Goal: Information Seeking & Learning: Compare options

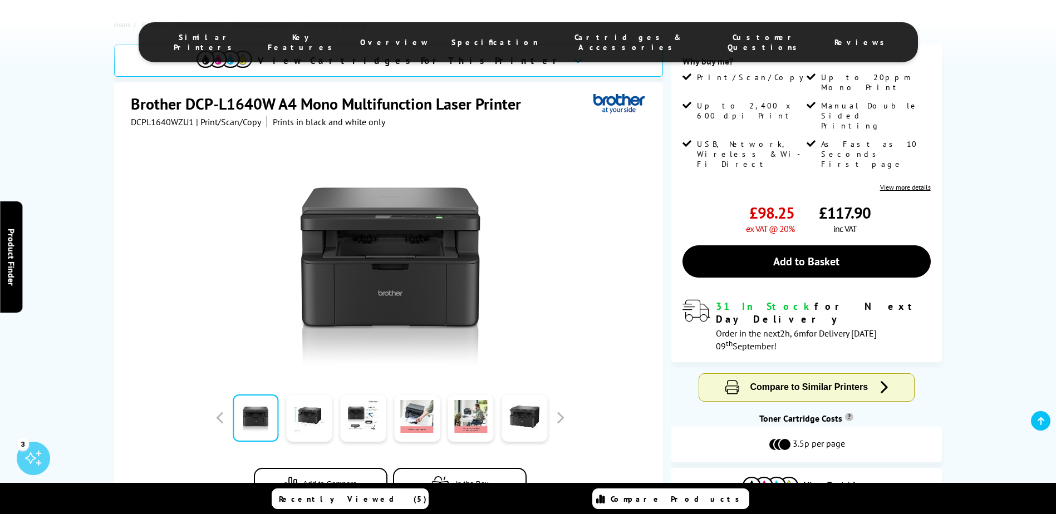
scroll to position [278, 0]
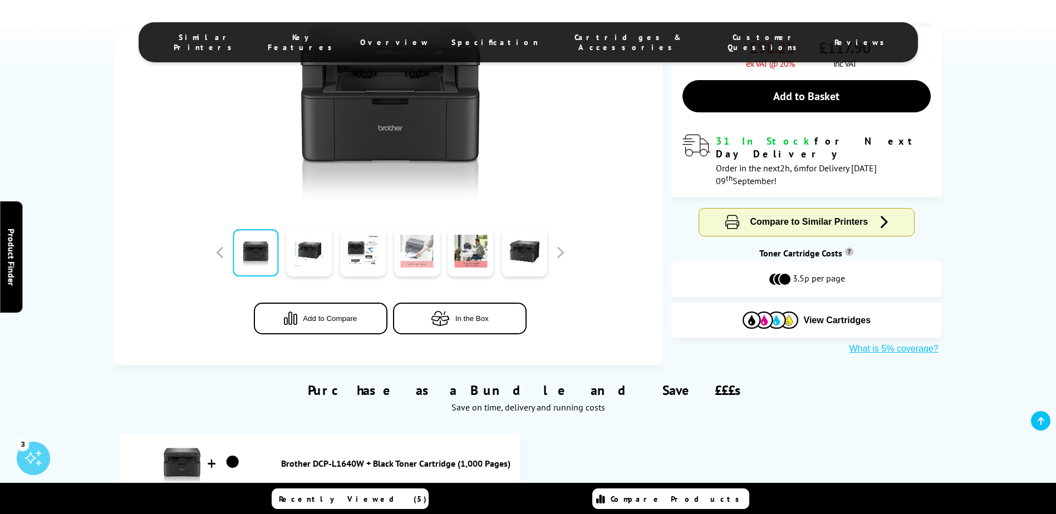
click at [411, 259] on link at bounding box center [417, 252] width 46 height 47
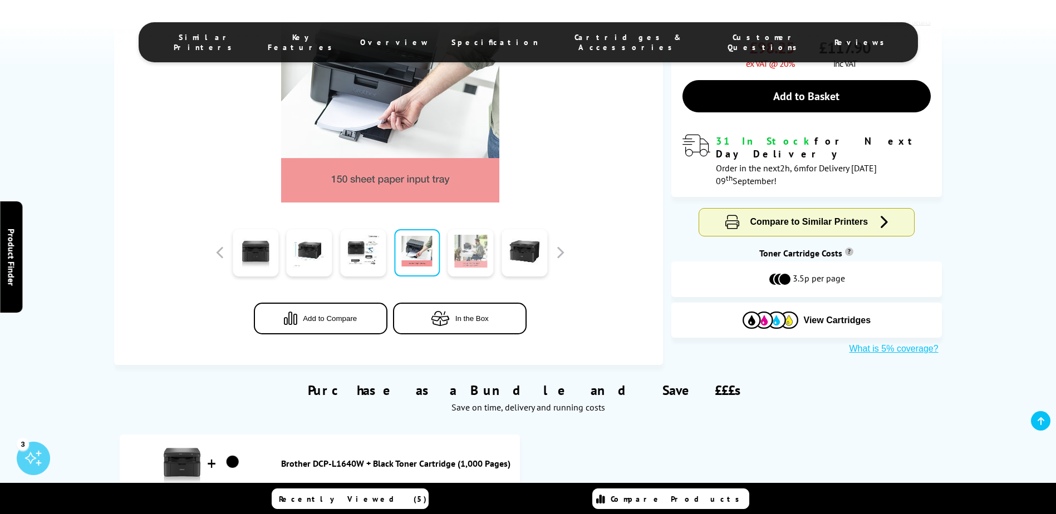
click at [466, 258] on link at bounding box center [471, 252] width 46 height 47
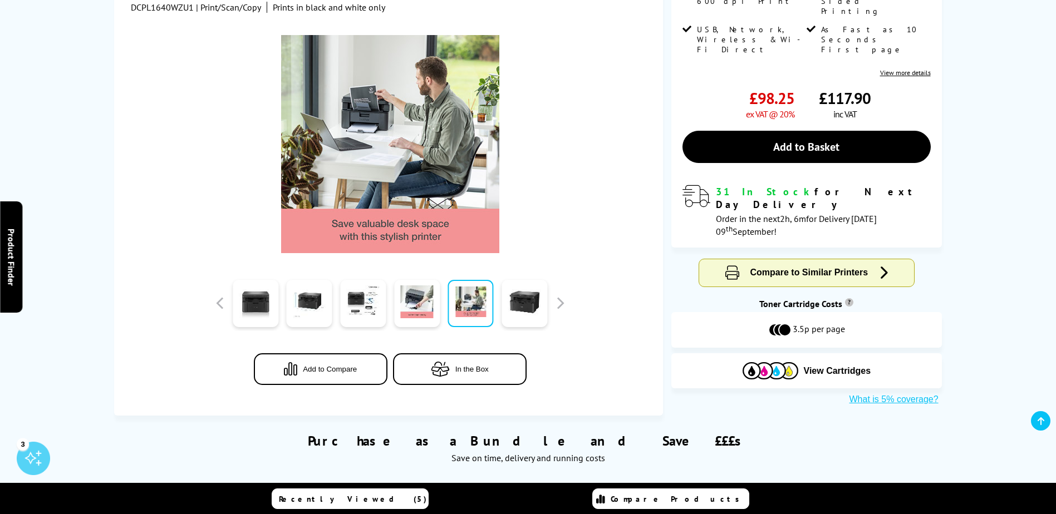
scroll to position [167, 0]
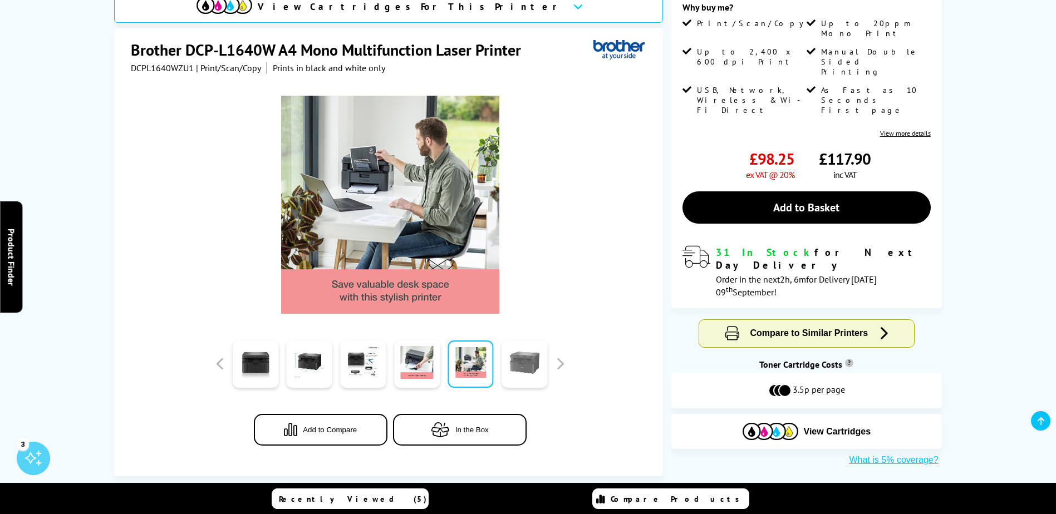
click at [528, 371] on link at bounding box center [524, 364] width 46 height 47
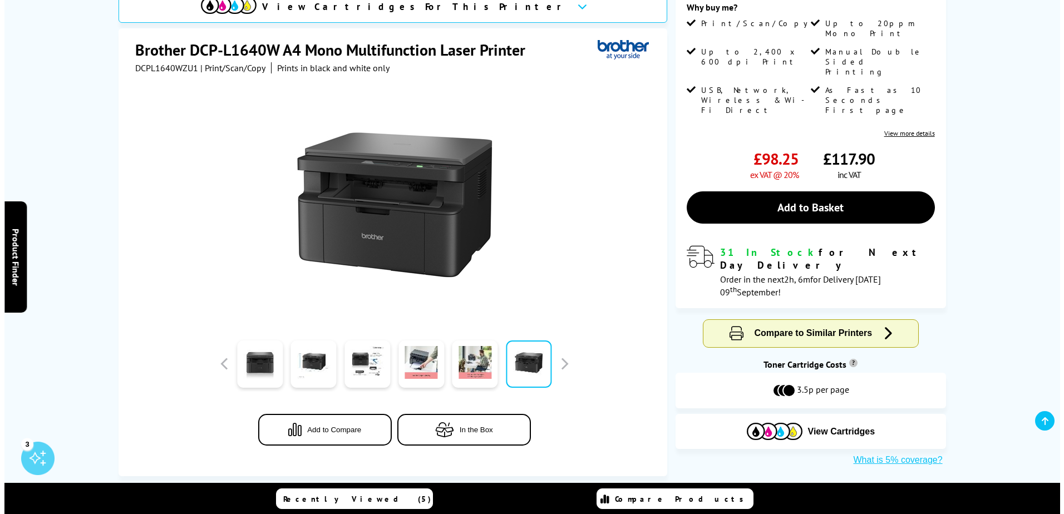
scroll to position [0, 0]
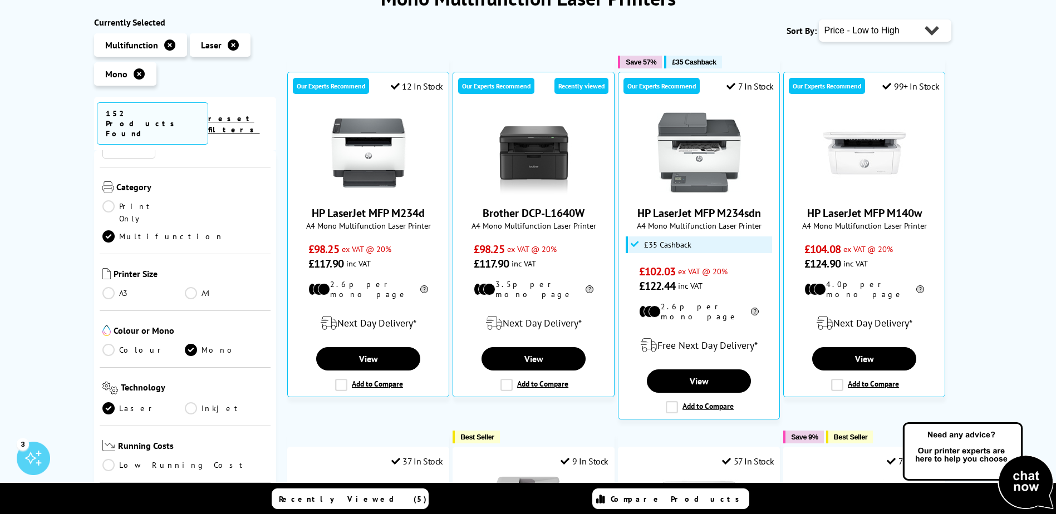
scroll to position [56, 0]
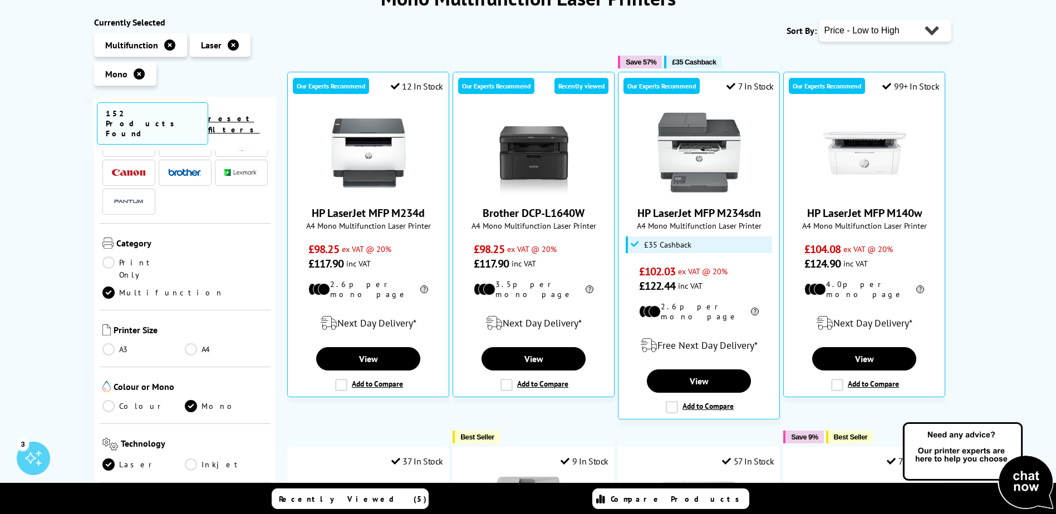
click at [142, 257] on link "Print Only" at bounding box center [143, 269] width 83 height 24
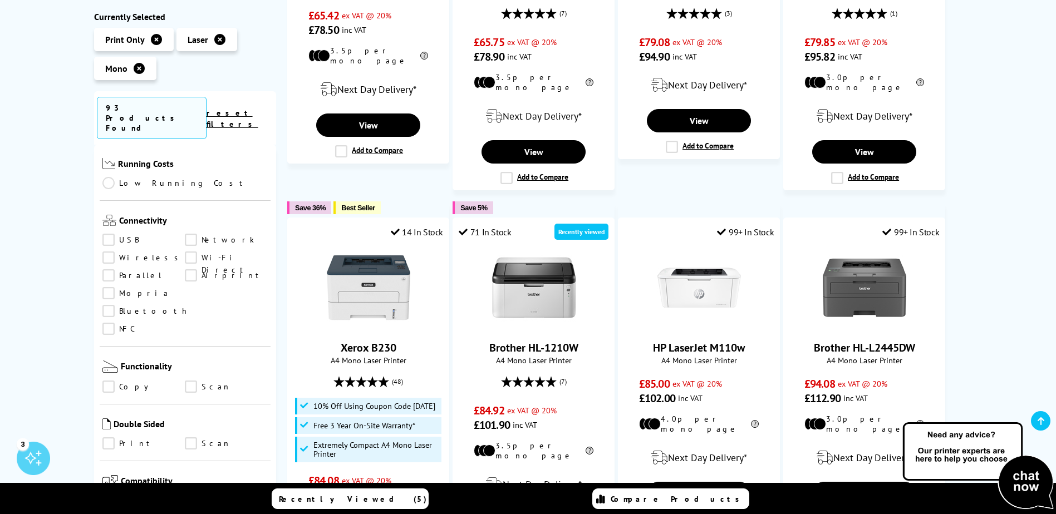
scroll to position [390, 0]
click at [107, 437] on link "Print" at bounding box center [143, 443] width 83 height 12
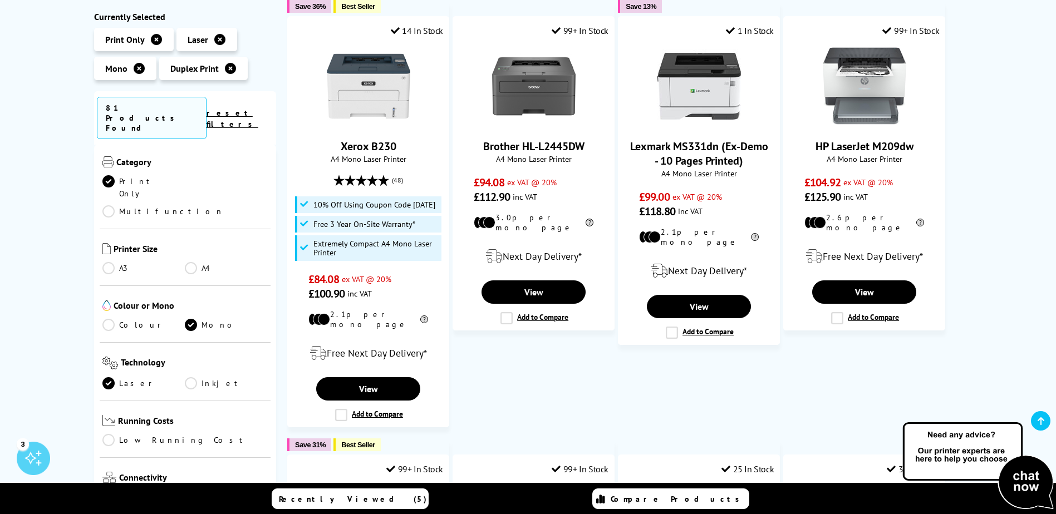
scroll to position [111, 0]
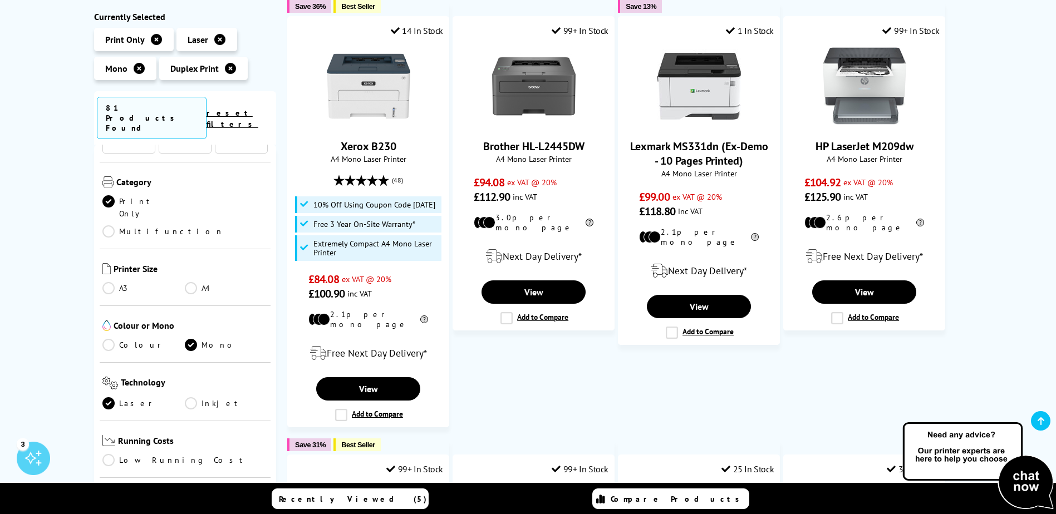
click at [189, 225] on link "Multifunction" at bounding box center [162, 231] width 121 height 12
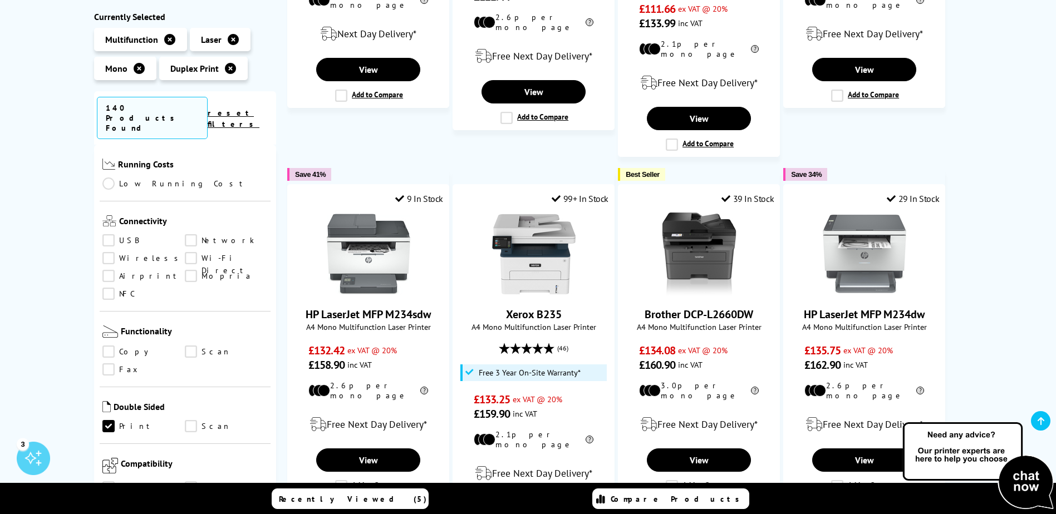
scroll to position [390, 0]
click at [186, 419] on link "Scan" at bounding box center [226, 425] width 83 height 12
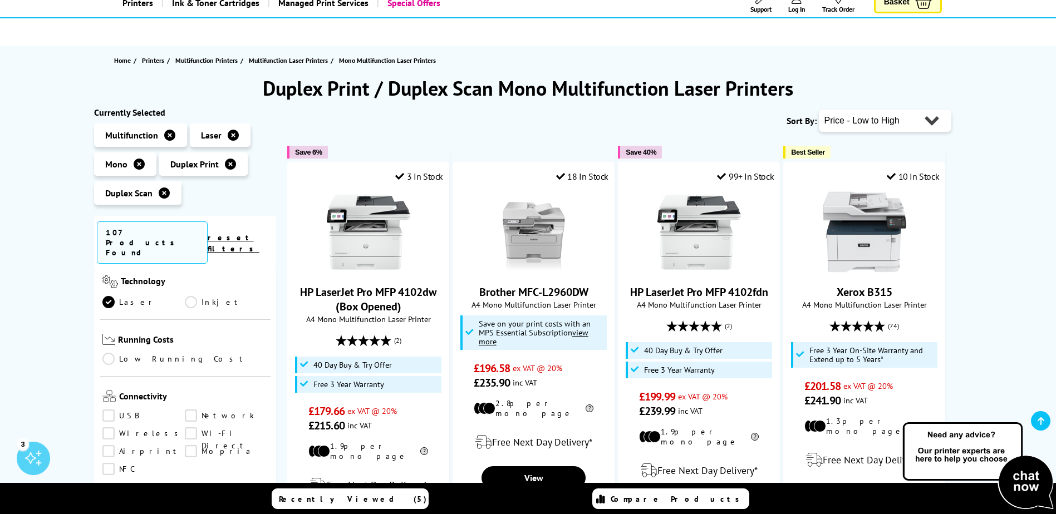
scroll to position [56, 0]
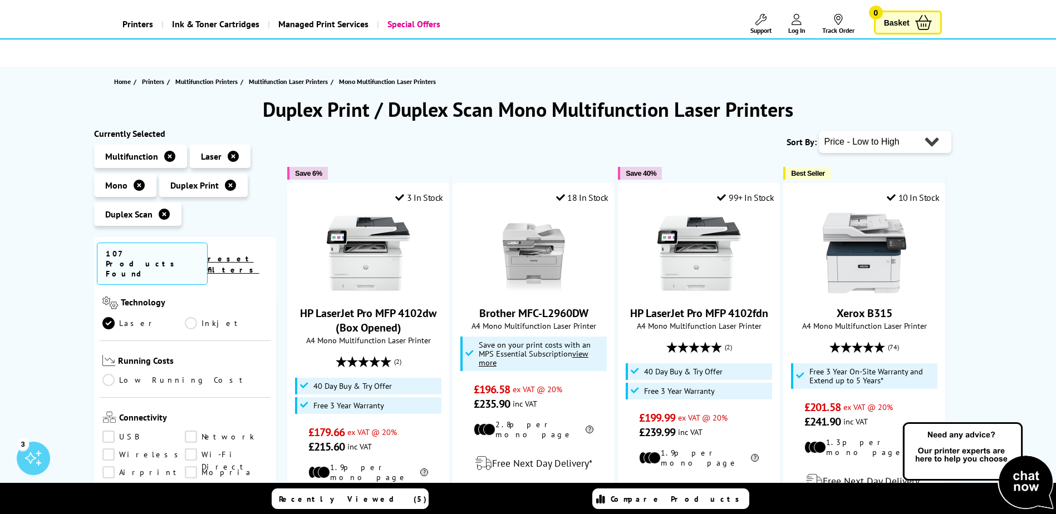
click at [886, 147] on select "Popularity Rating Price - Low to High Price - High to Low Running Costs - Low t…" at bounding box center [885, 142] width 132 height 22
select select "Running Costs"
click at [819, 131] on select "Popularity Rating Price - Low to High Price - High to Low Running Costs - Low t…" at bounding box center [885, 142] width 132 height 22
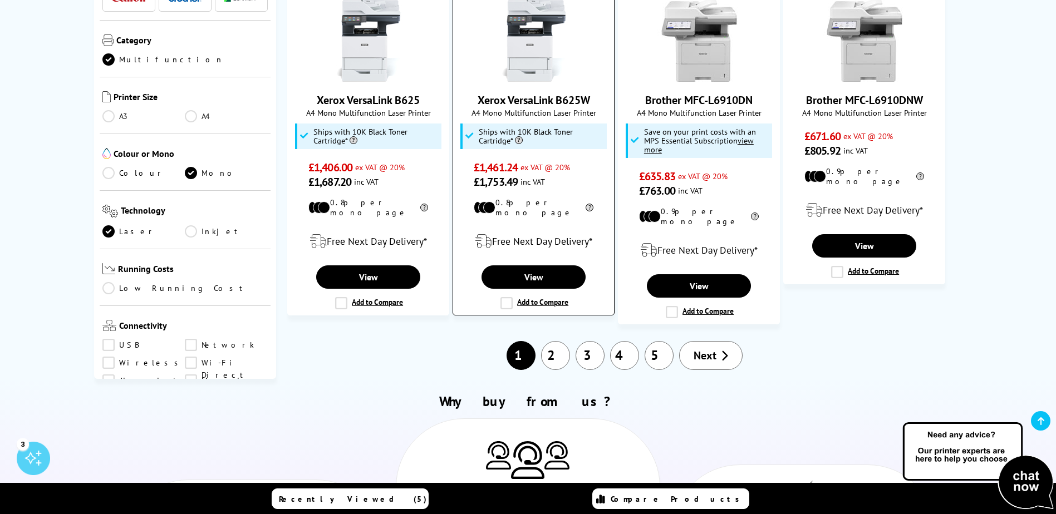
scroll to position [1057, 0]
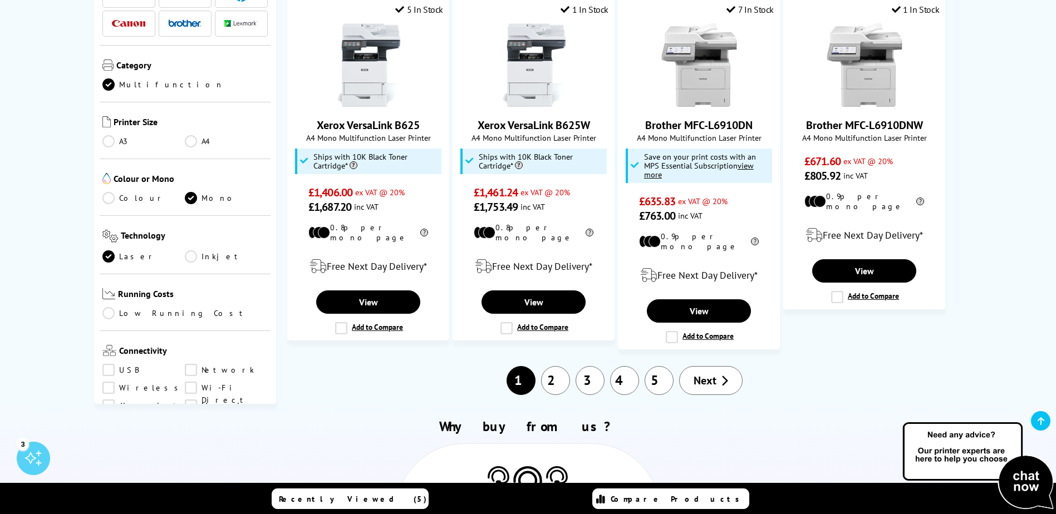
click at [633, 366] on link "4" at bounding box center [624, 380] width 29 height 29
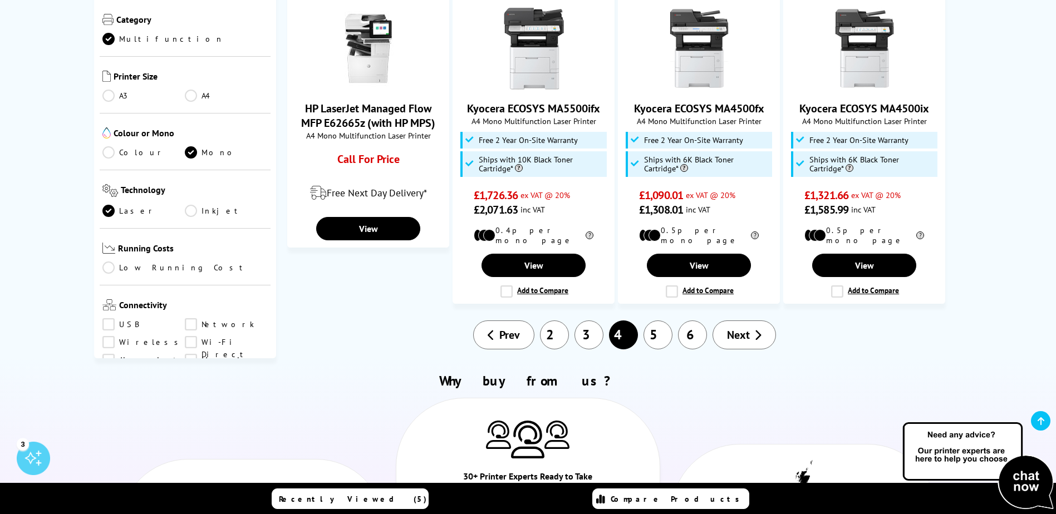
scroll to position [891, 0]
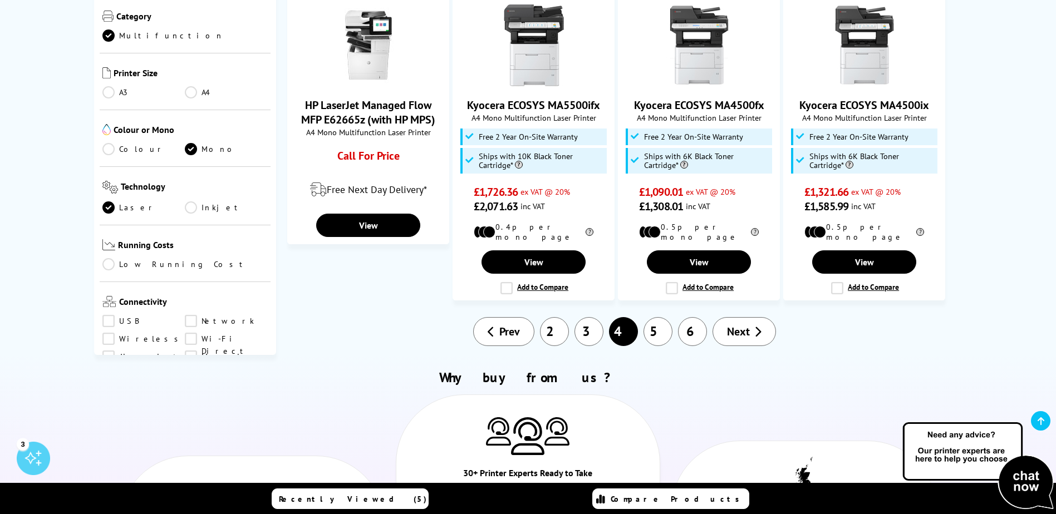
click at [696, 325] on link "6" at bounding box center [692, 331] width 29 height 29
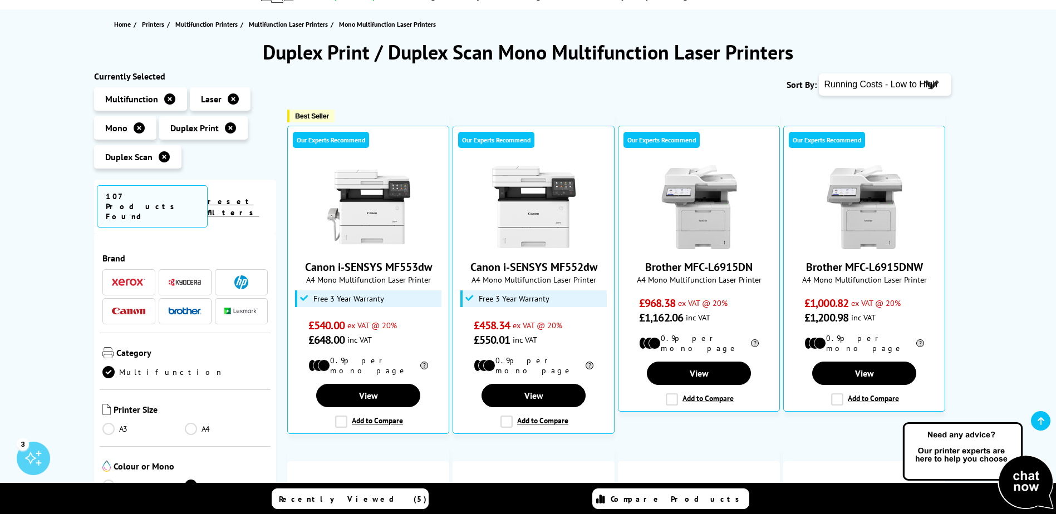
scroll to position [111, 0]
